Goal: Information Seeking & Learning: Compare options

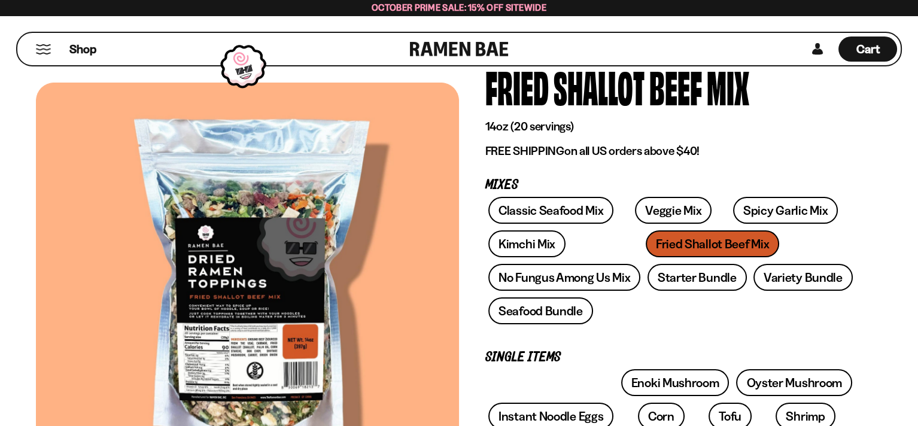
scroll to position [159, 0]
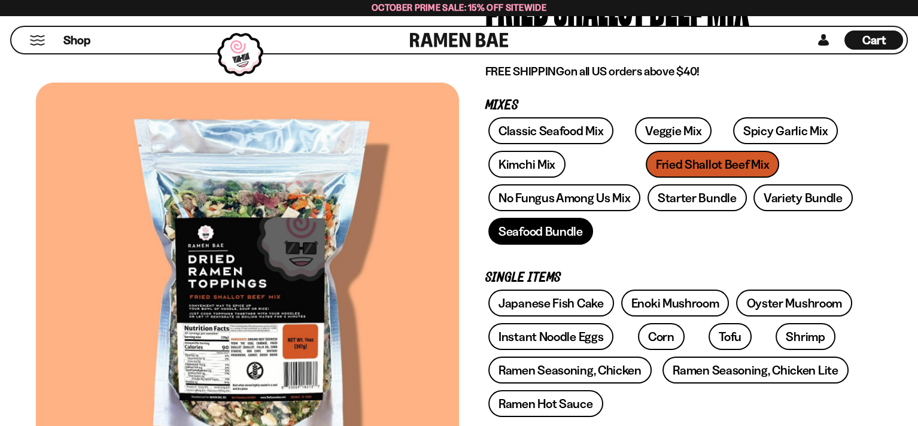
click at [535, 228] on link "Seafood Bundle" at bounding box center [540, 231] width 105 height 27
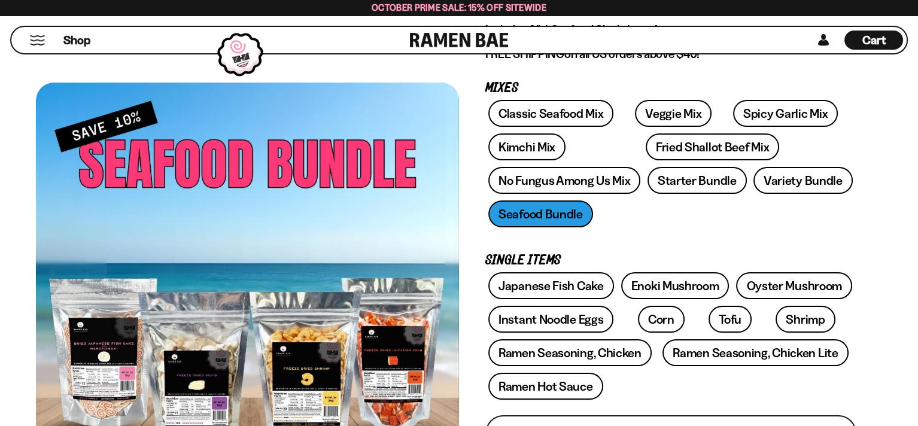
scroll to position [80, 0]
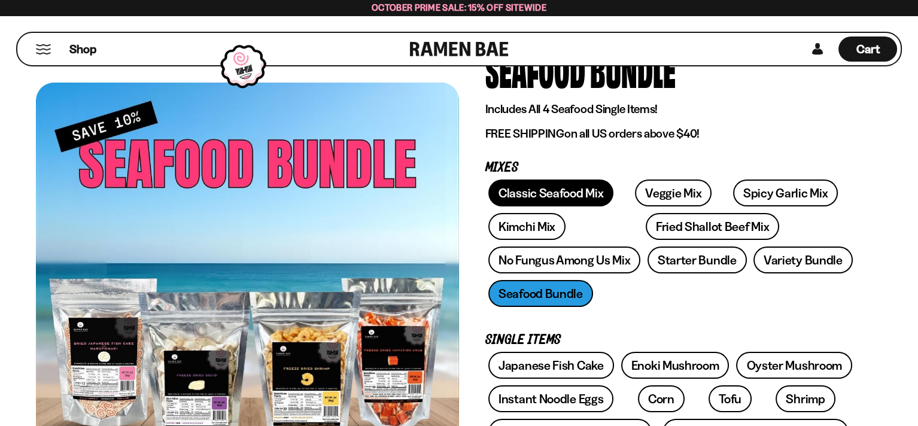
click at [538, 191] on link "Classic Seafood Mix" at bounding box center [550, 192] width 125 height 27
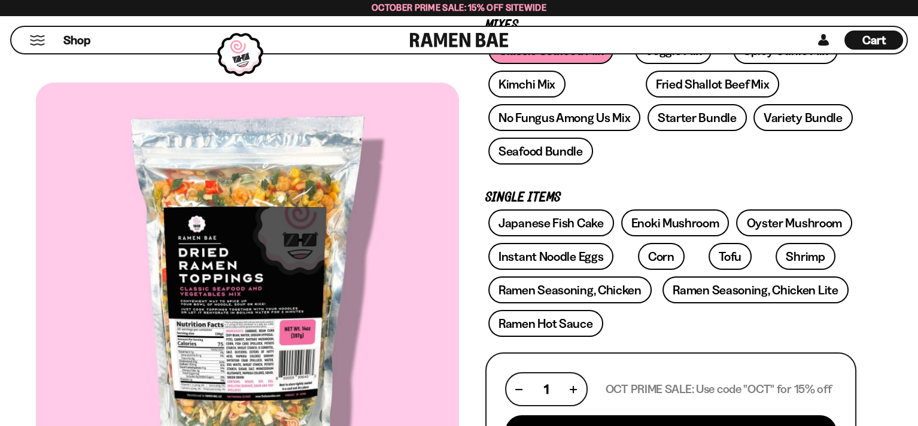
scroll to position [159, 0]
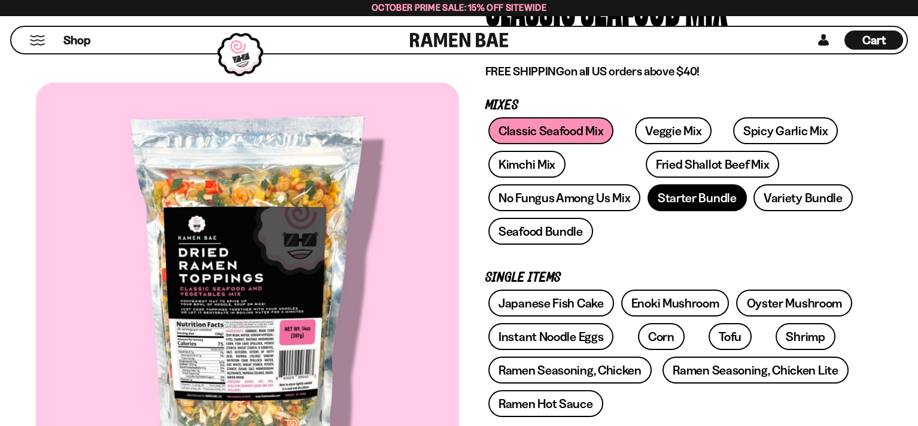
click at [700, 204] on link "Starter Bundle" at bounding box center [696, 197] width 99 height 27
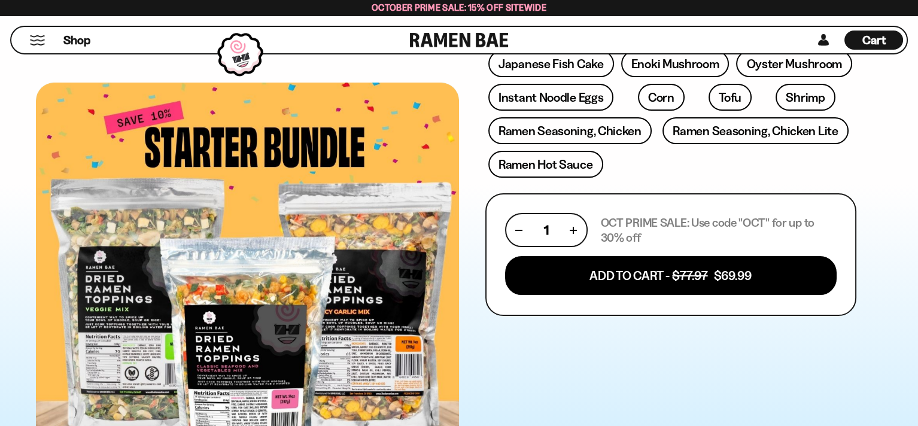
scroll to position [319, 0]
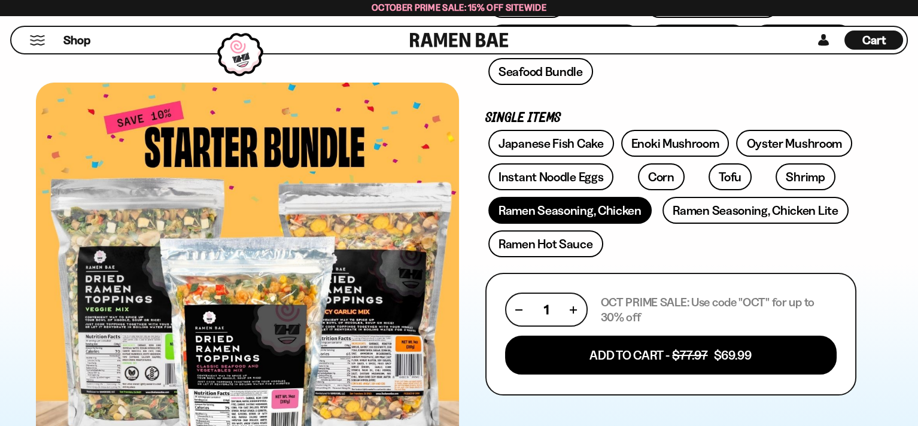
click at [551, 208] on link "Ramen Seasoning, Chicken" at bounding box center [569, 210] width 163 height 27
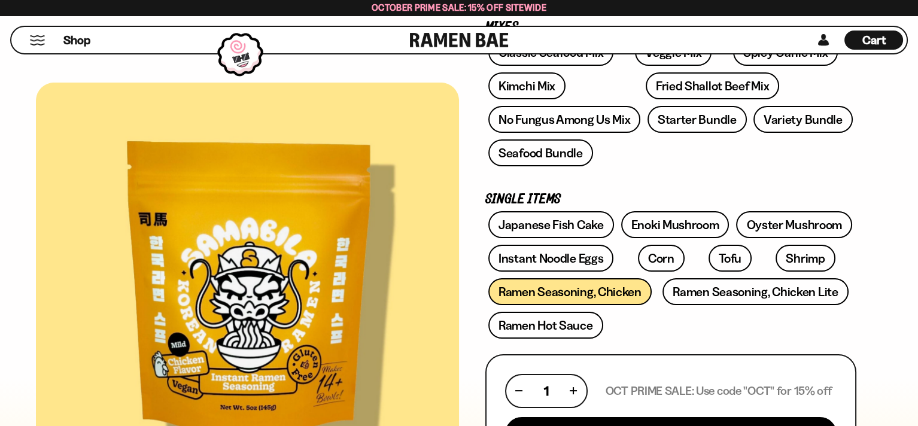
scroll to position [159, 0]
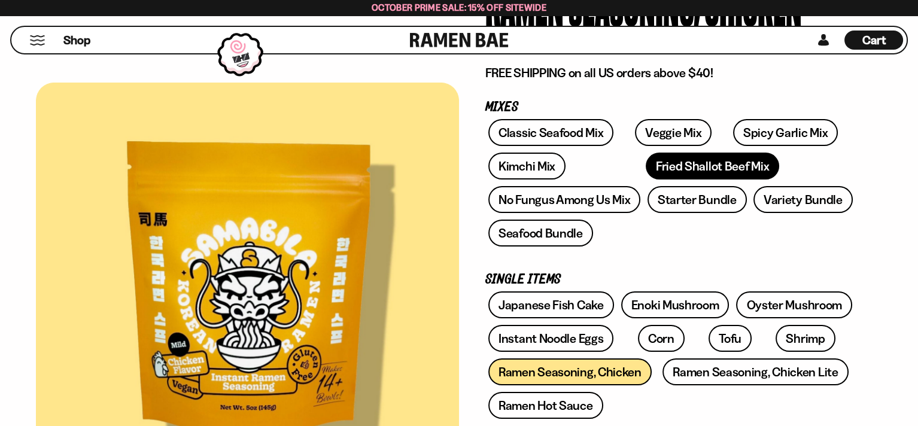
click at [645, 162] on link "Fried Shallot Beef Mix" at bounding box center [711, 166] width 133 height 27
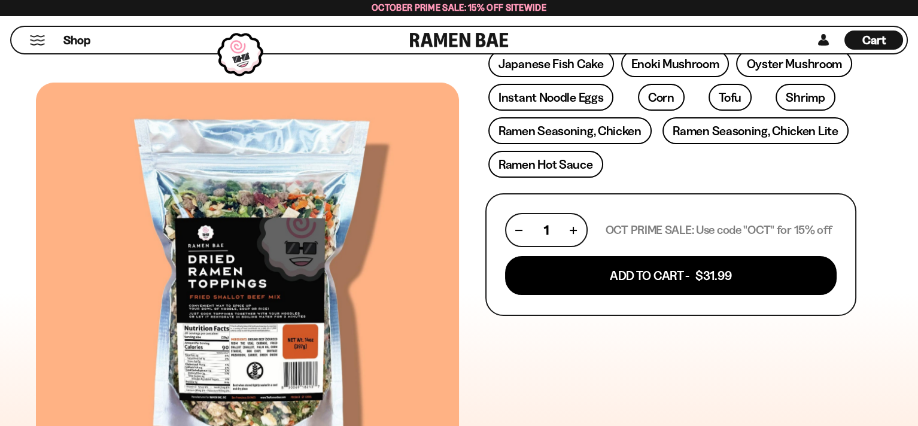
scroll to position [558, 0]
